Goal: Task Accomplishment & Management: Complete application form

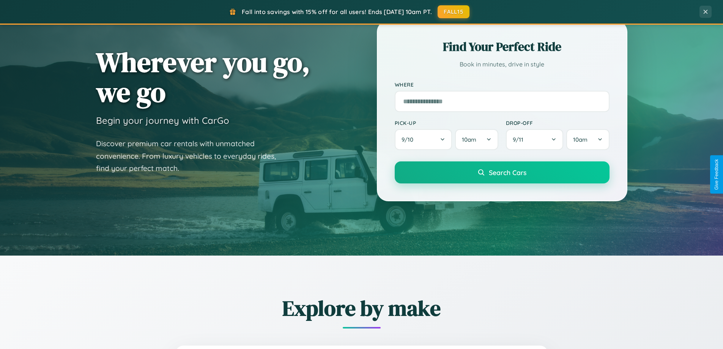
scroll to position [327, 0]
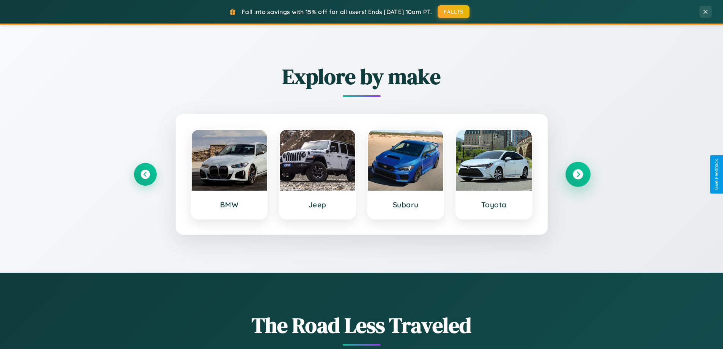
click at [578, 174] on icon at bounding box center [578, 174] width 10 height 10
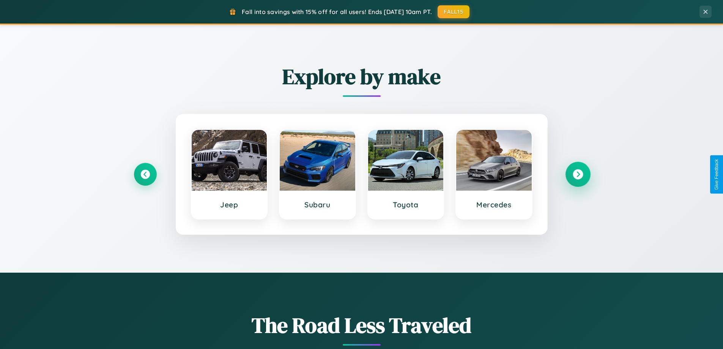
click at [578, 174] on icon at bounding box center [578, 174] width 10 height 10
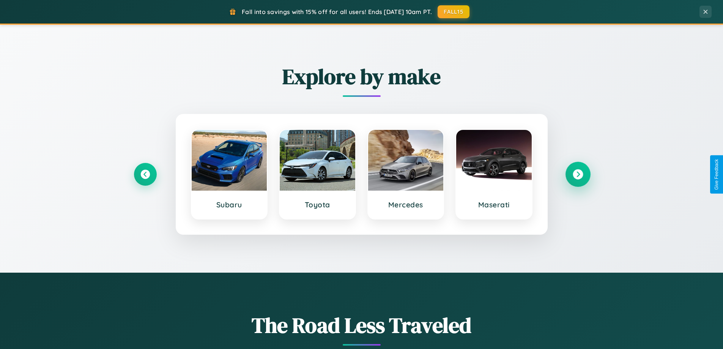
click at [578, 174] on icon at bounding box center [578, 174] width 10 height 10
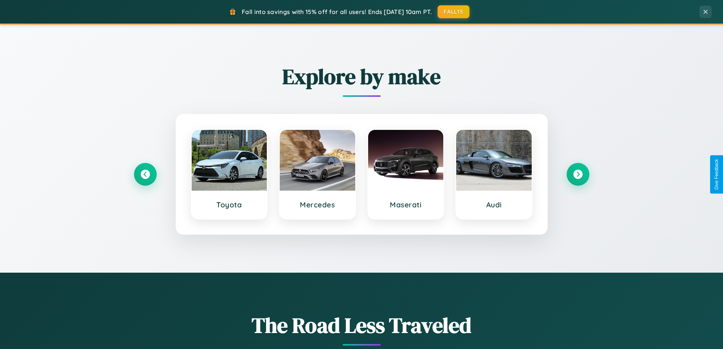
scroll to position [0, 0]
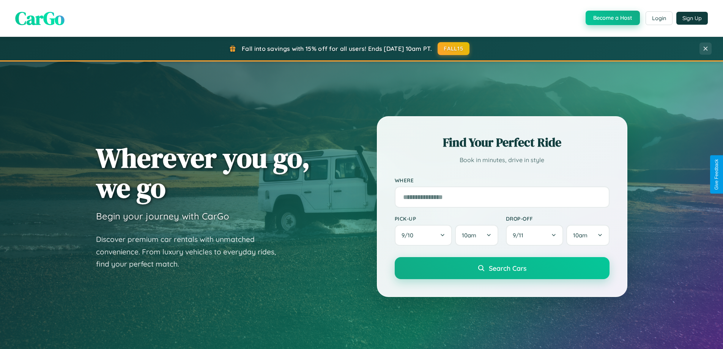
click at [612, 18] on button "Become a Host" at bounding box center [613, 18] width 54 height 14
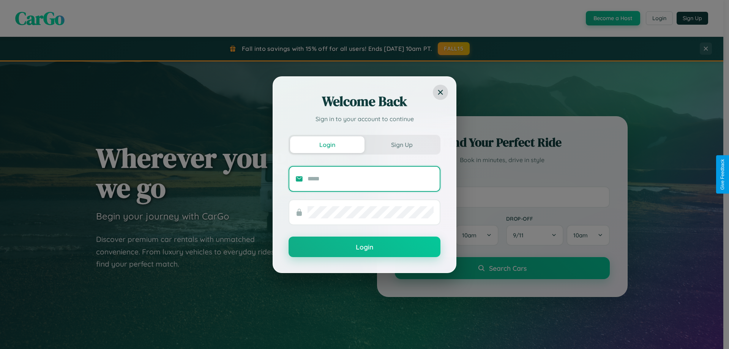
click at [371, 178] on input "text" at bounding box center [371, 179] width 126 height 12
type input "**********"
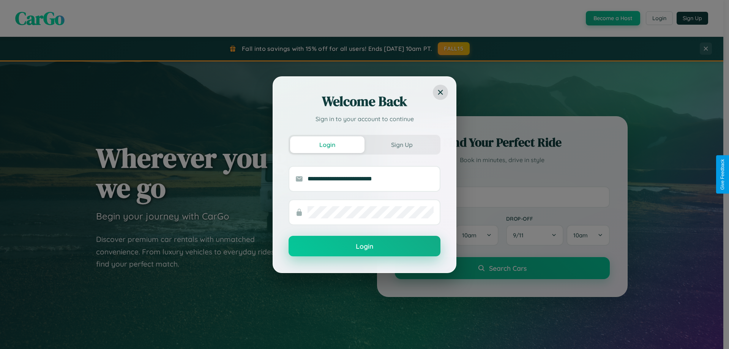
click at [365, 246] on button "Login" at bounding box center [365, 246] width 152 height 21
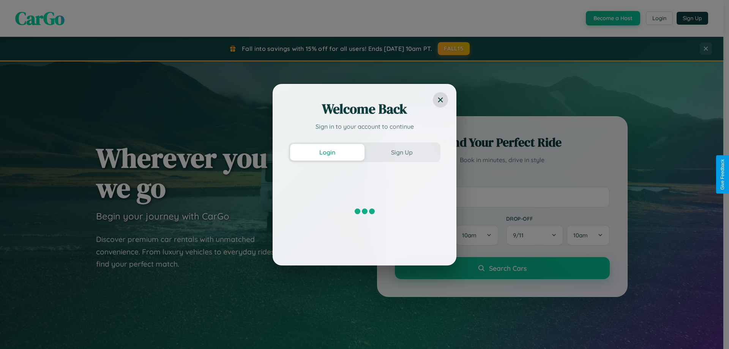
click at [612, 18] on div "Welcome Back Sign in to your account to continue Login Sign Up" at bounding box center [364, 174] width 729 height 349
click at [402, 152] on button "Sign Up" at bounding box center [402, 152] width 74 height 17
